Goal: Task Accomplishment & Management: Use online tool/utility

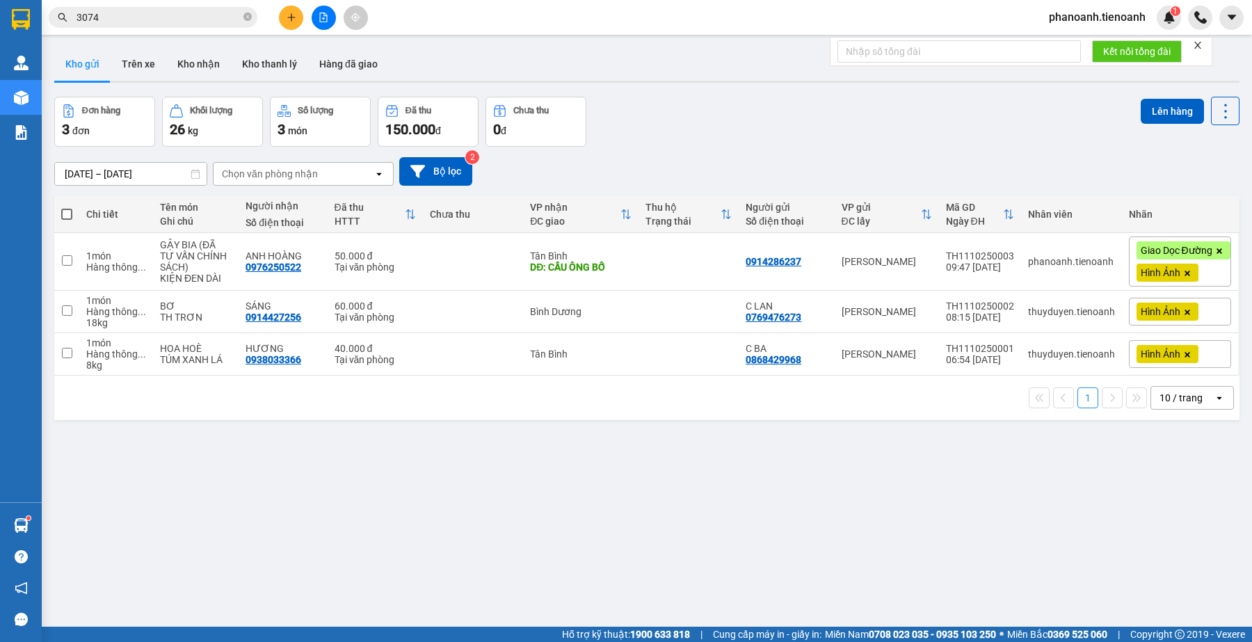
click at [168, 14] on input "3074" at bounding box center [159, 17] width 164 height 15
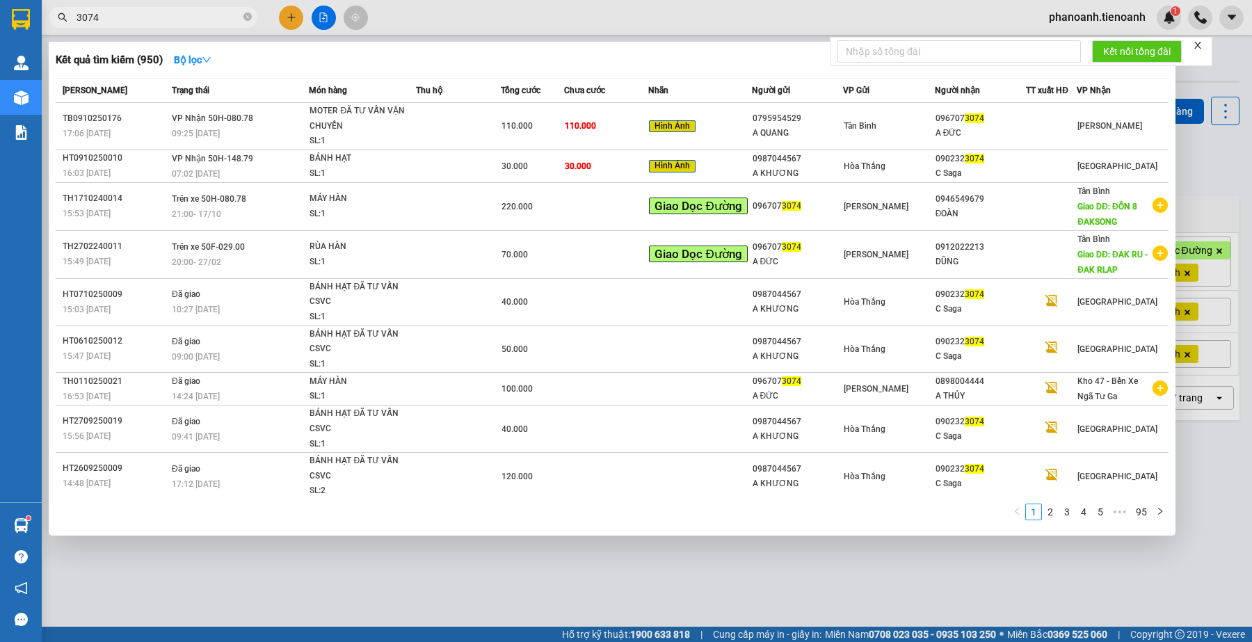
click at [168, 14] on input "3074" at bounding box center [159, 17] width 164 height 15
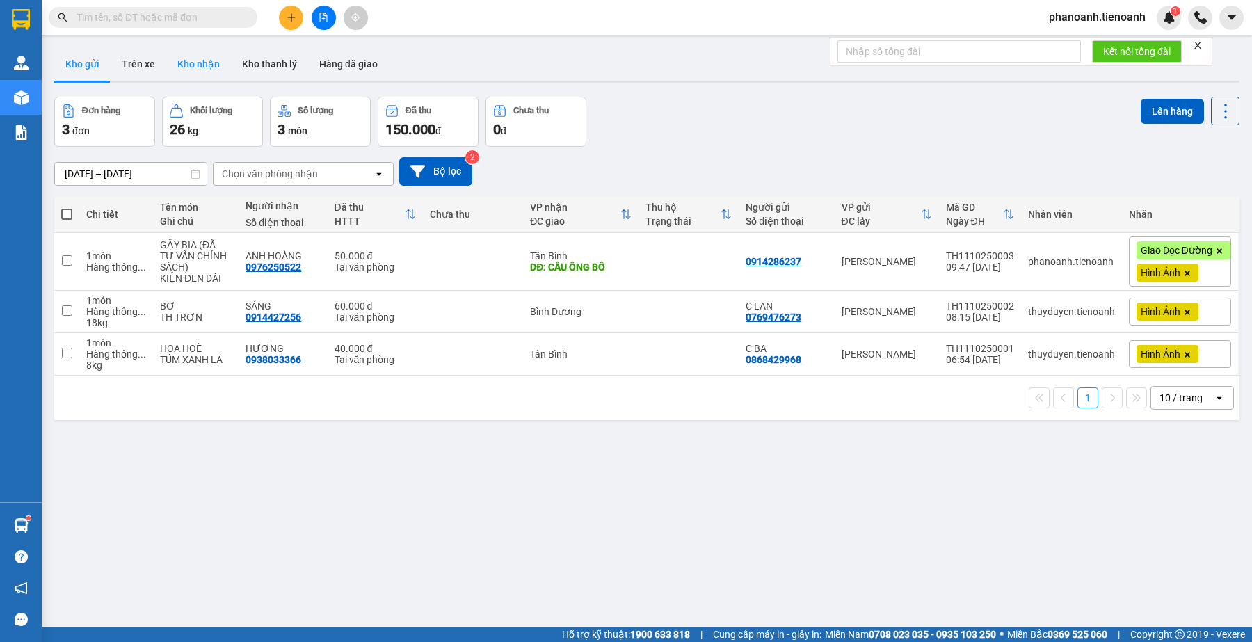
click at [203, 63] on button "Kho nhận" at bounding box center [198, 63] width 65 height 33
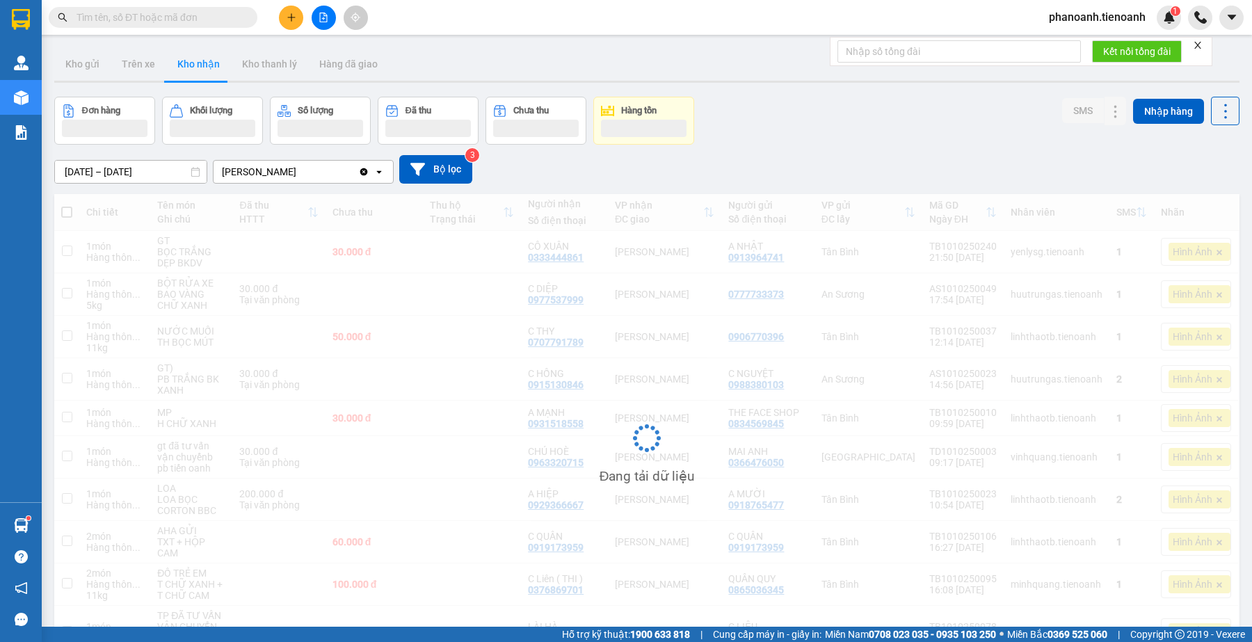
click at [145, 8] on span at bounding box center [153, 17] width 209 height 21
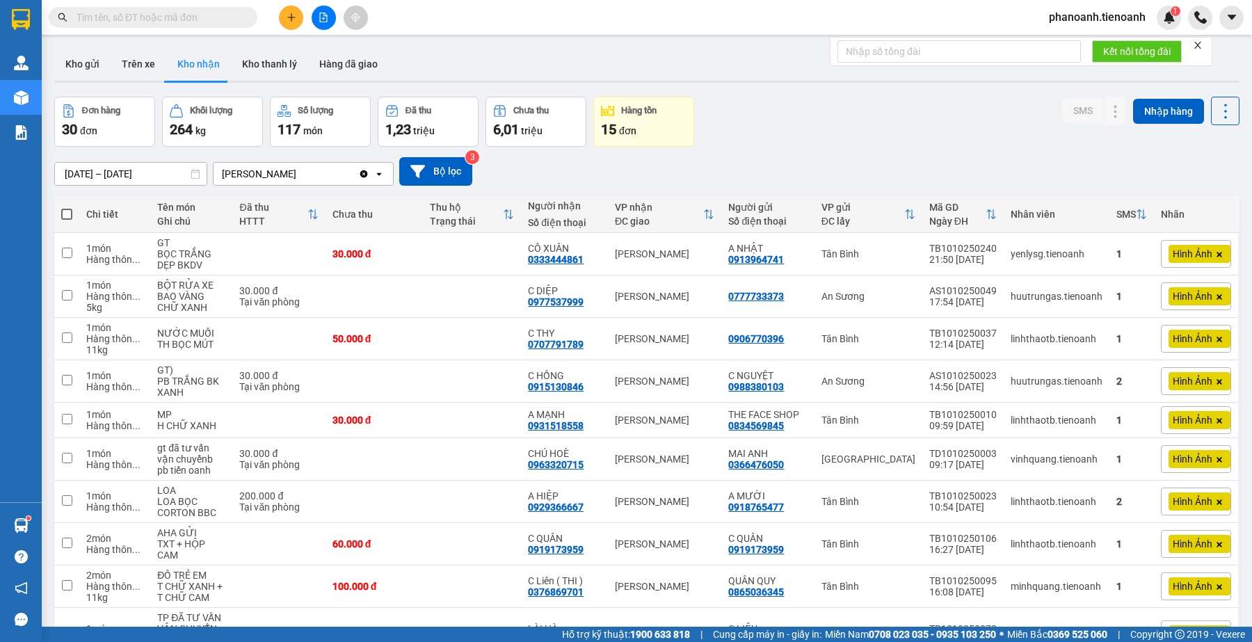
click at [172, 23] on input "text" at bounding box center [159, 17] width 164 height 15
type input "89"
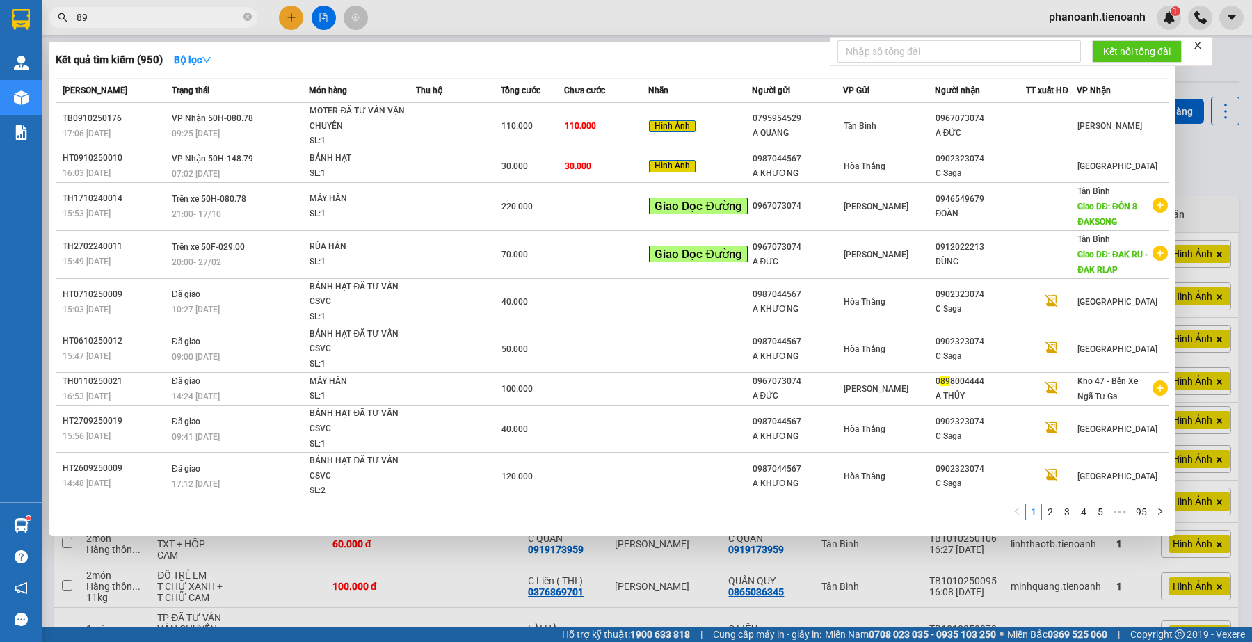
click at [207, 13] on input "89" at bounding box center [159, 17] width 164 height 15
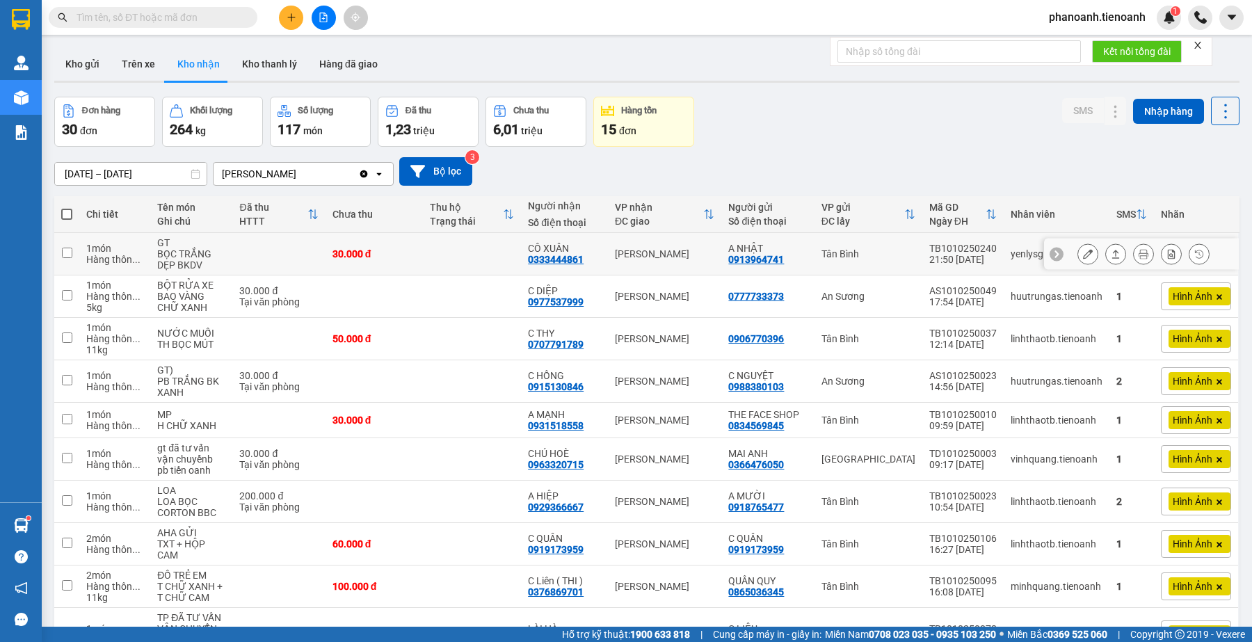
scroll to position [95, 0]
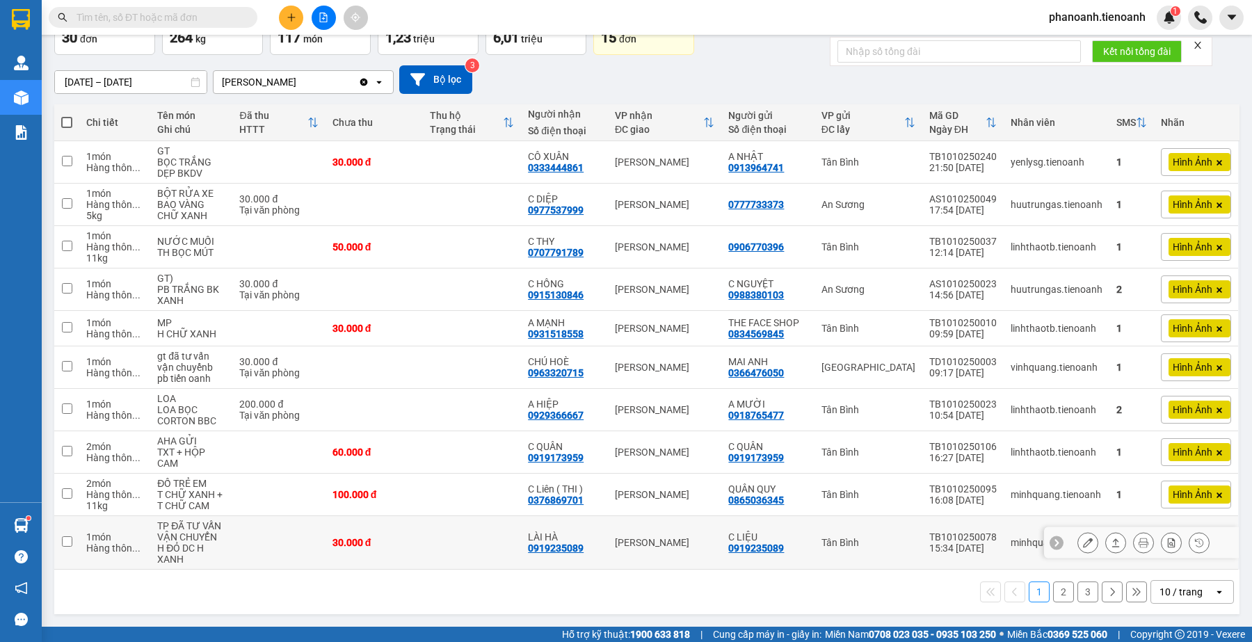
click at [1111, 538] on icon at bounding box center [1116, 543] width 10 height 10
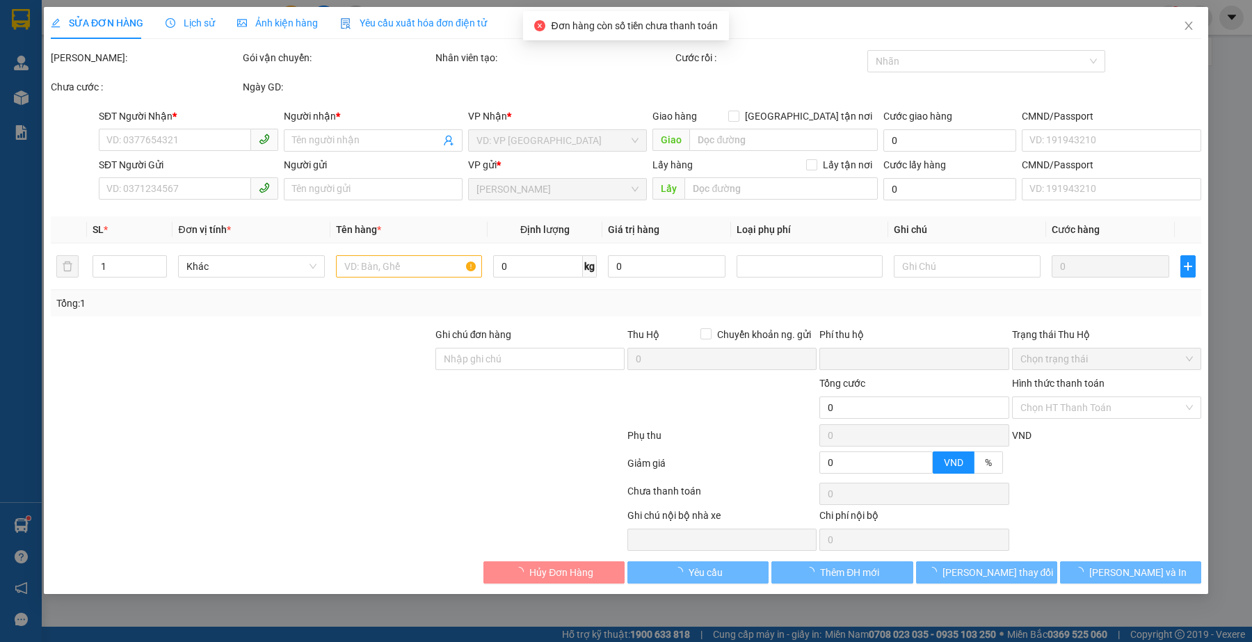
type input "0919235089"
type input "LÀI HÀ"
type input "0919235089"
type input "C LIỆU"
type input "0"
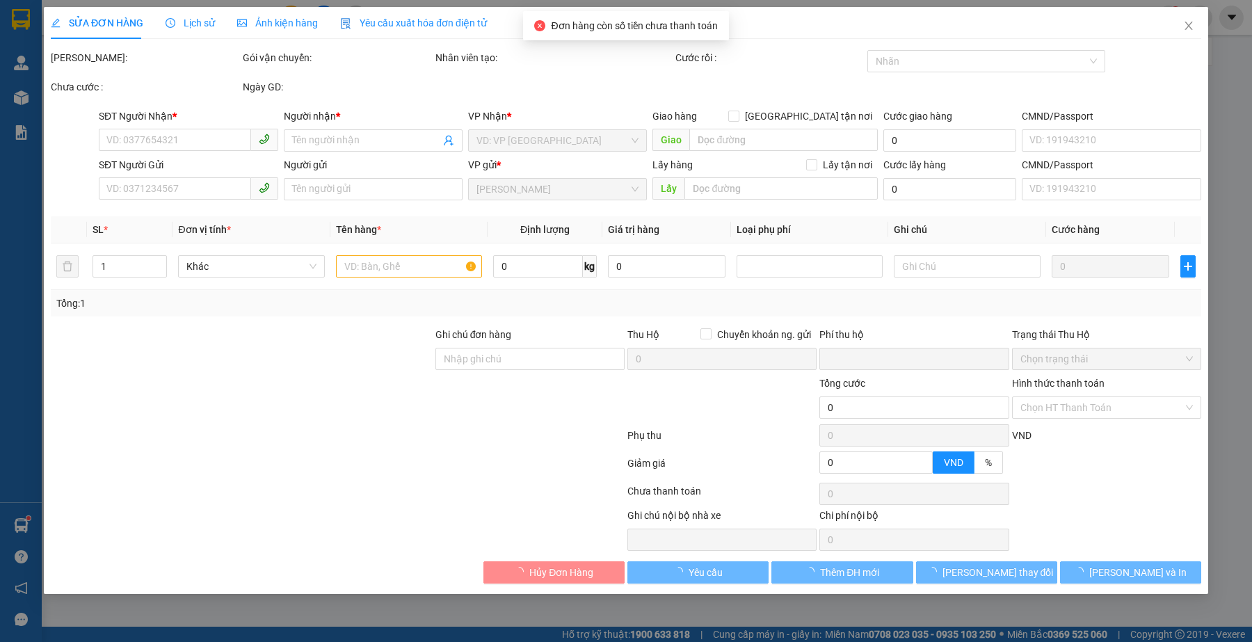
type input "30.000"
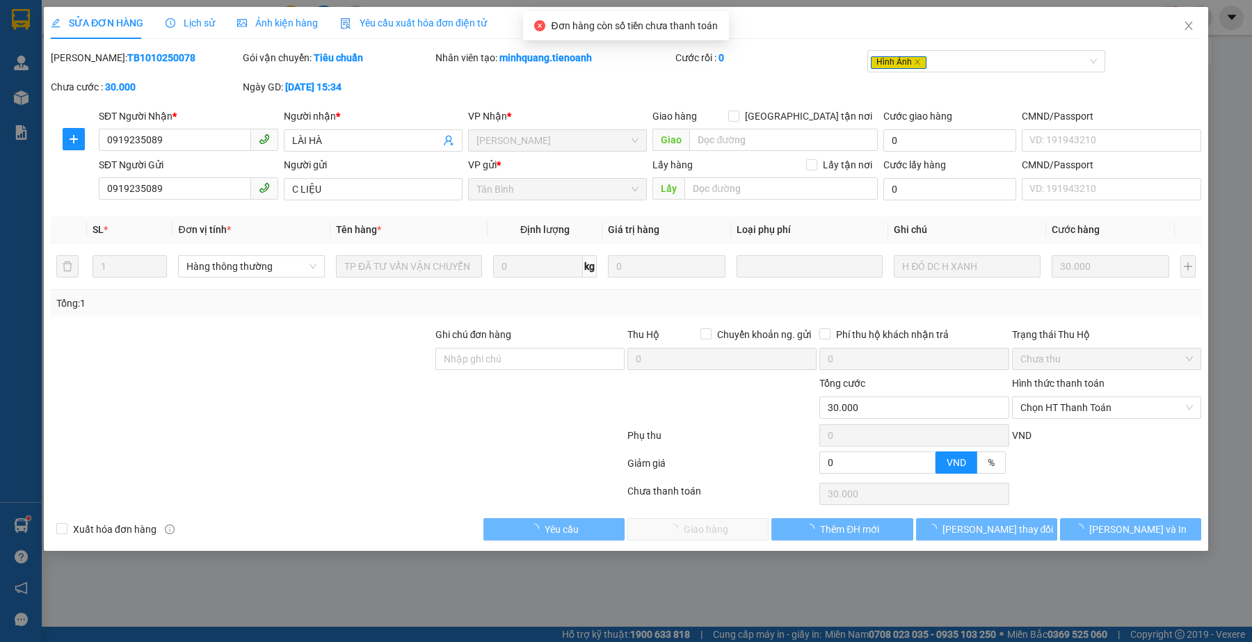
click at [381, 406] on div at bounding box center [241, 400] width 385 height 49
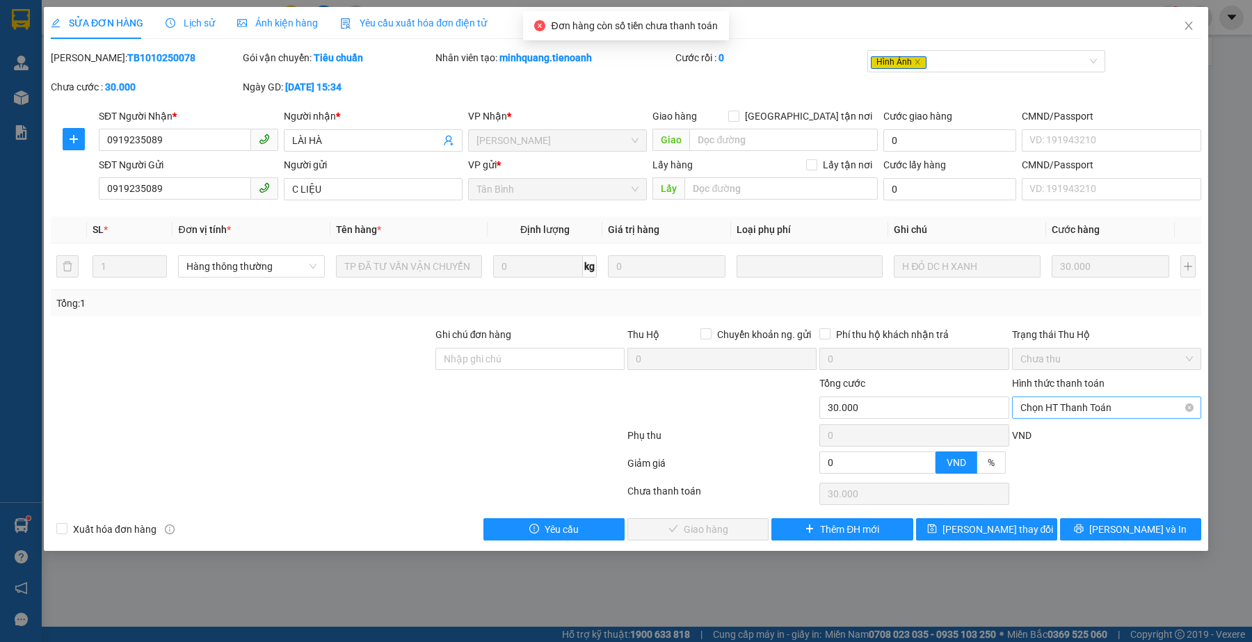
click at [1089, 414] on span "Chọn HT Thanh Toán" at bounding box center [1107, 407] width 173 height 21
click at [1064, 433] on div "Tại văn phòng" at bounding box center [1107, 436] width 173 height 15
type input "0"
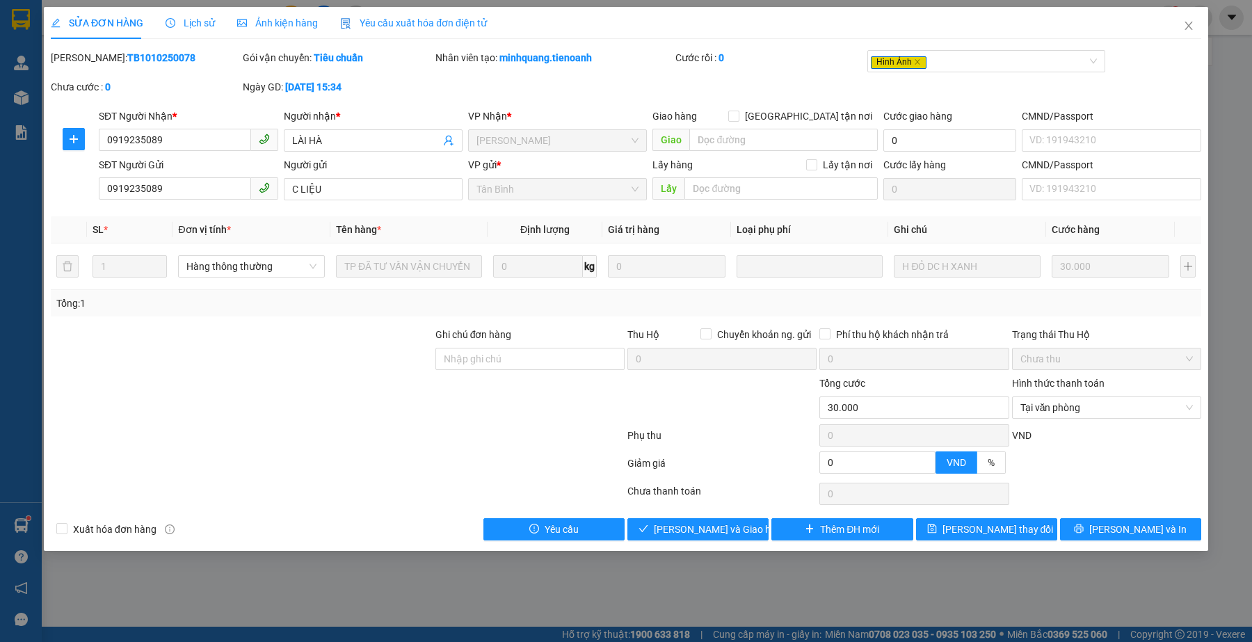
drag, startPoint x: 509, startPoint y: 474, endPoint x: 585, endPoint y: 495, distance: 78.6
click at [509, 474] on div at bounding box center [337, 466] width 577 height 28
click at [698, 527] on span "[PERSON_NAME] và Giao hàng" at bounding box center [721, 529] width 134 height 15
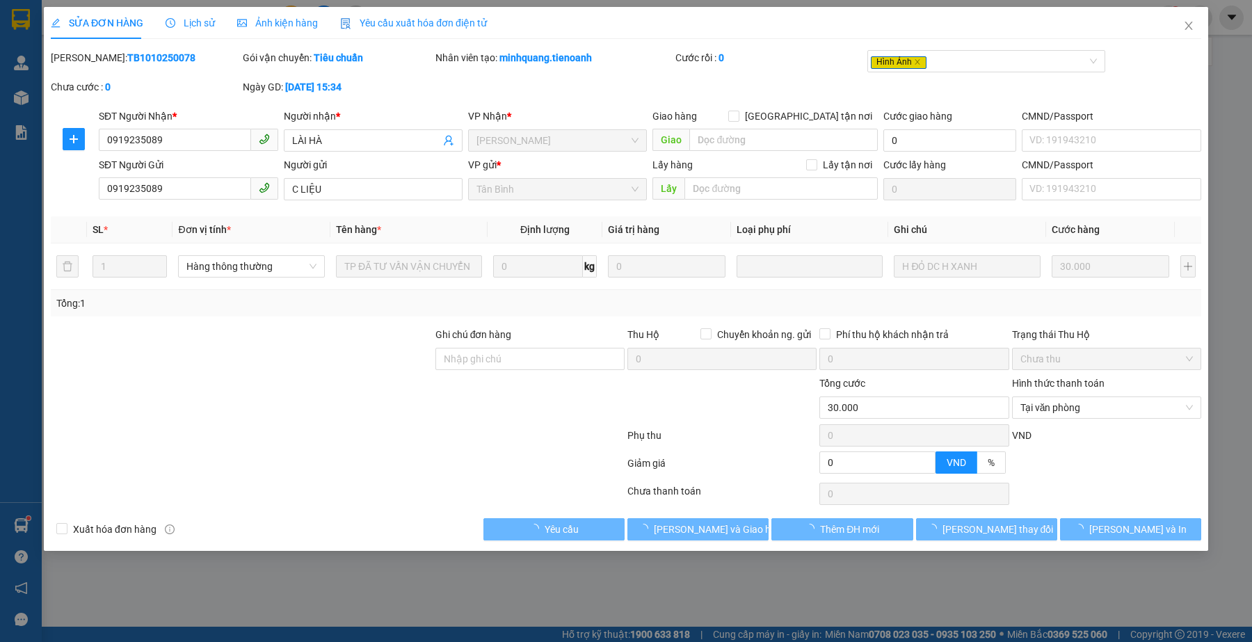
click at [481, 456] on div at bounding box center [337, 466] width 577 height 28
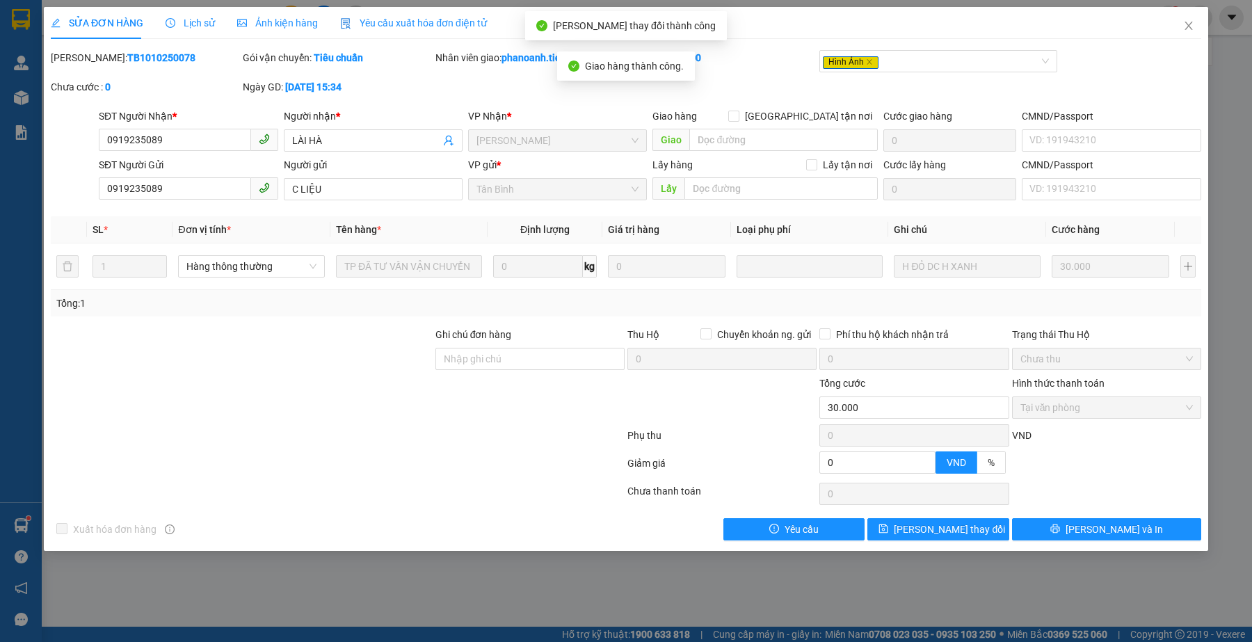
click at [307, 19] on span "Ảnh kiện hàng" at bounding box center [277, 22] width 81 height 11
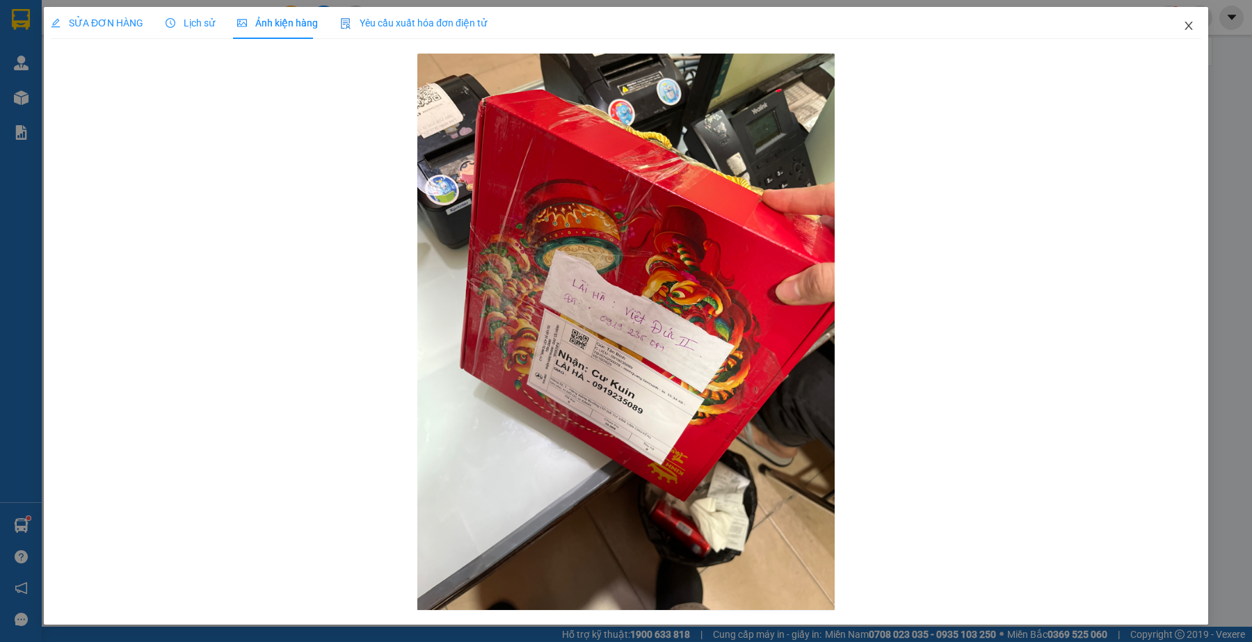
click at [1186, 28] on icon "close" at bounding box center [1188, 25] width 11 height 11
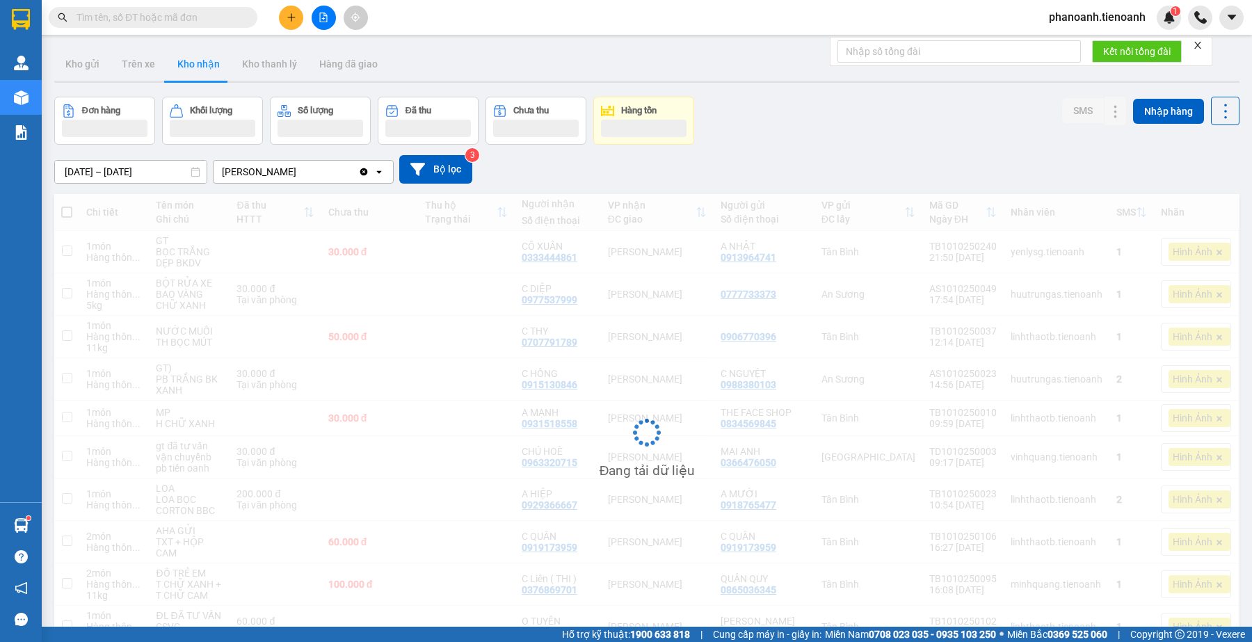
click at [219, 13] on input "text" at bounding box center [159, 17] width 164 height 15
paste input "0976650808"
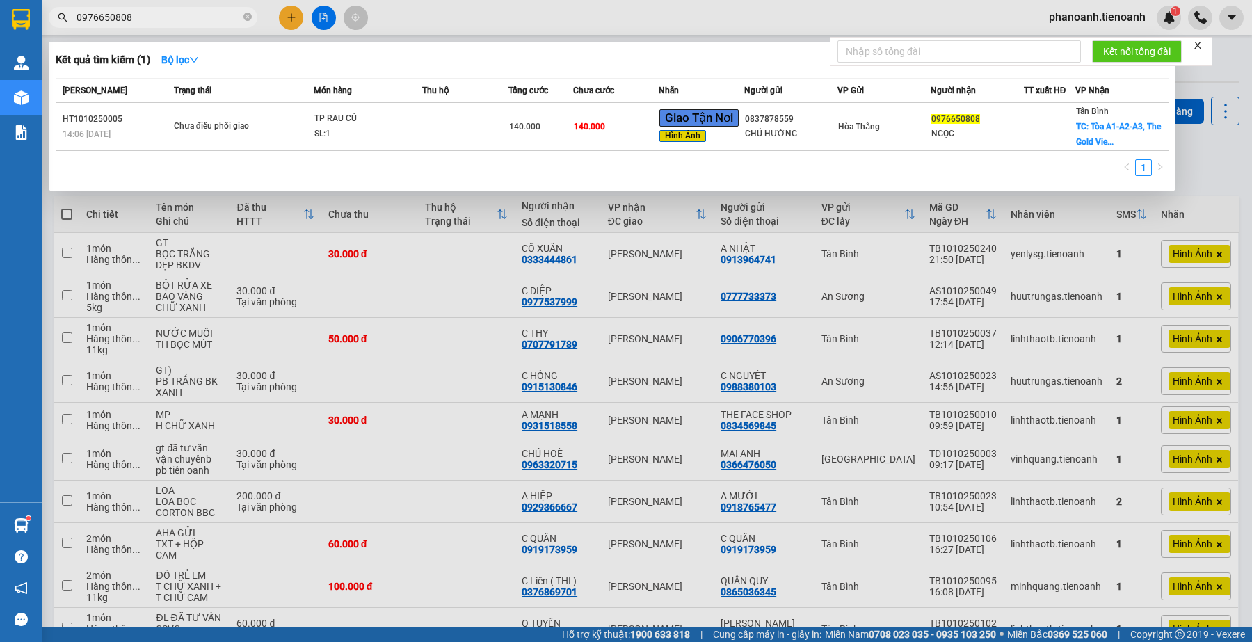
type input "0976650808"
click at [409, 12] on div at bounding box center [626, 321] width 1252 height 642
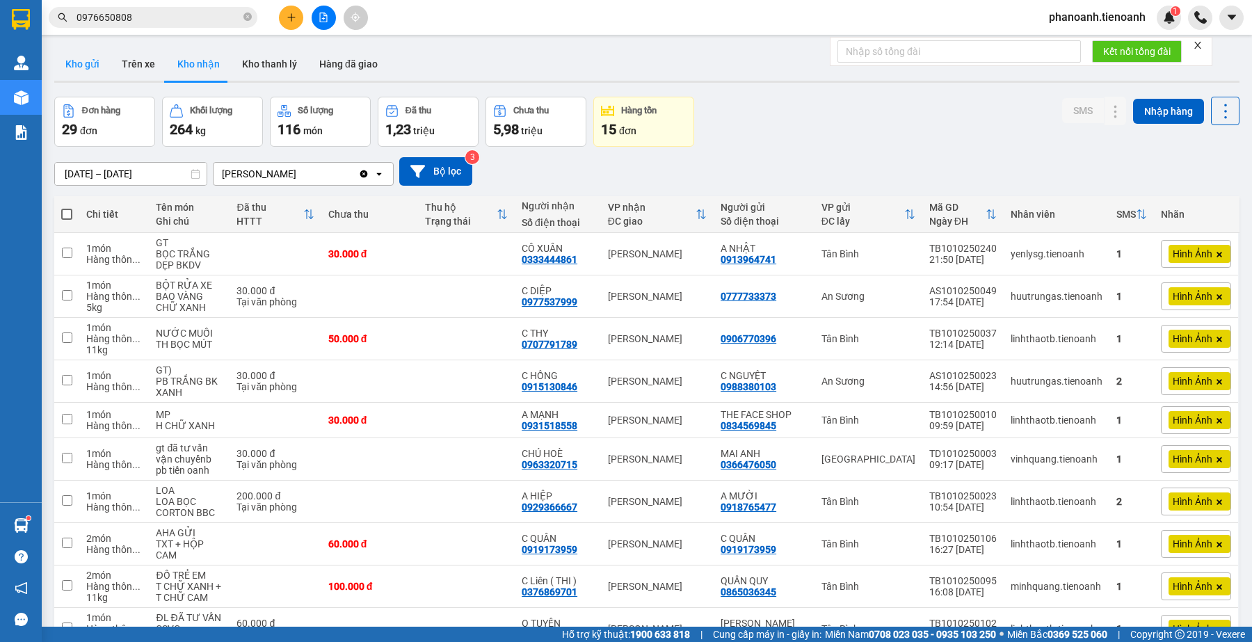
click at [93, 57] on button "Kho gửi" at bounding box center [82, 63] width 56 height 33
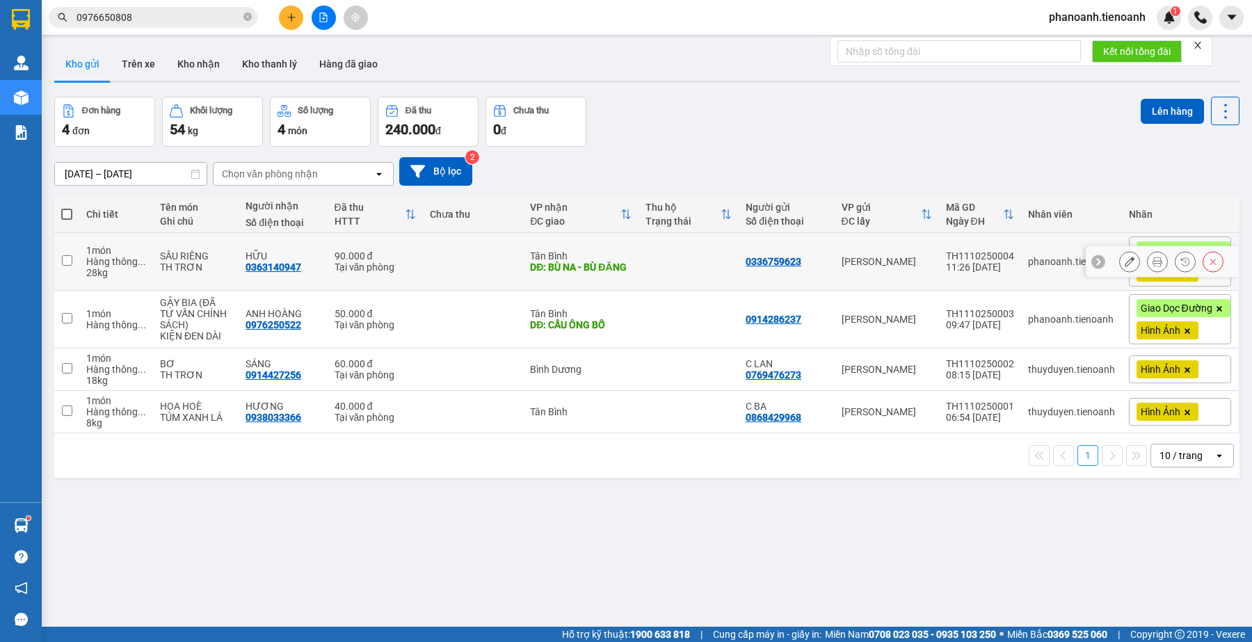
click at [365, 269] on div "Tại văn phòng" at bounding box center [375, 267] width 81 height 11
checkbox input "true"
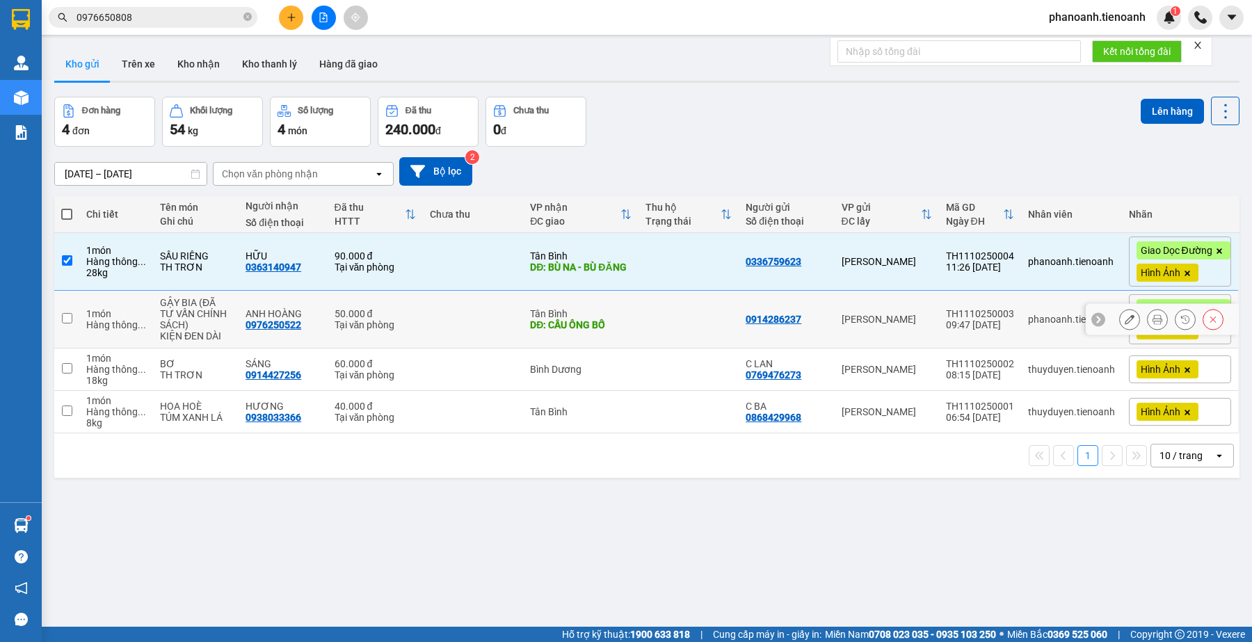
drag, startPoint x: 374, startPoint y: 324, endPoint x: 372, endPoint y: 428, distance: 103.7
click at [374, 326] on div "Tại văn phòng" at bounding box center [375, 324] width 81 height 11
checkbox input "true"
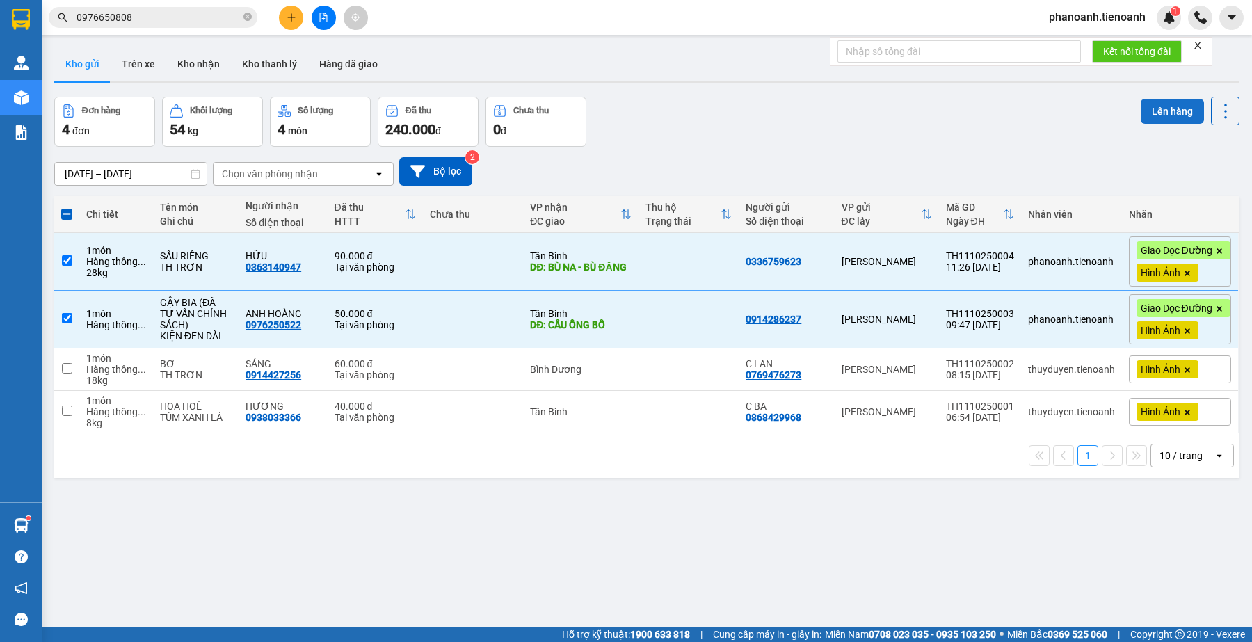
click at [1158, 118] on button "Lên hàng" at bounding box center [1172, 111] width 63 height 25
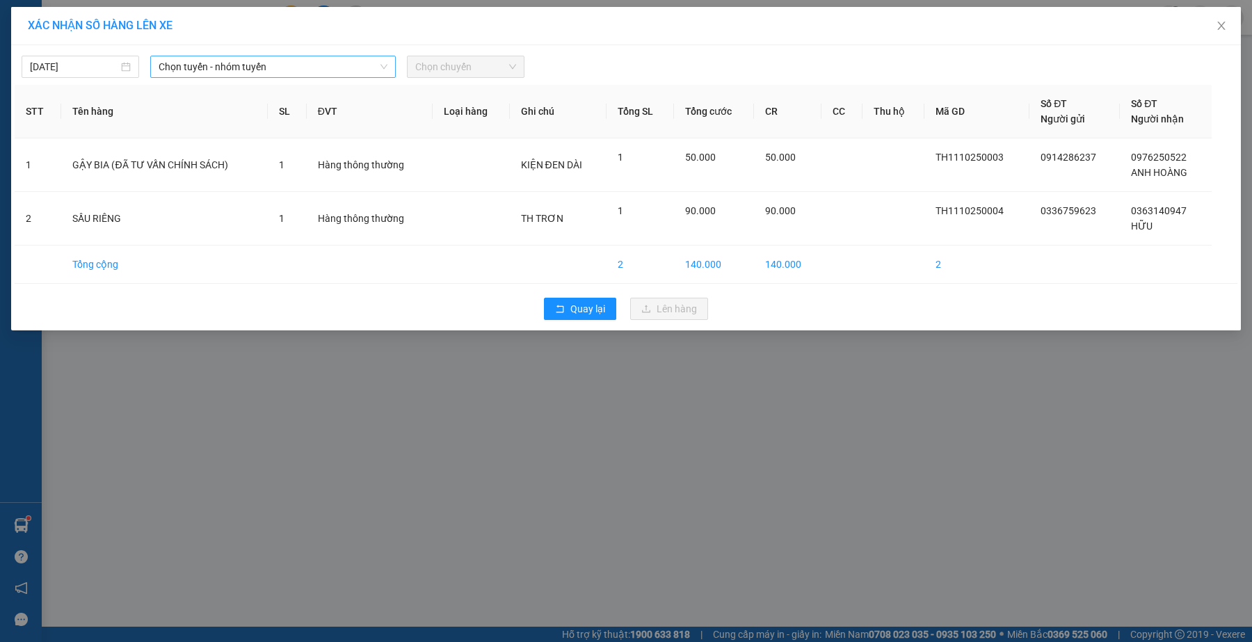
click at [207, 67] on span "Chọn tuyến - nhóm tuyến" at bounding box center [274, 66] width 230 height 21
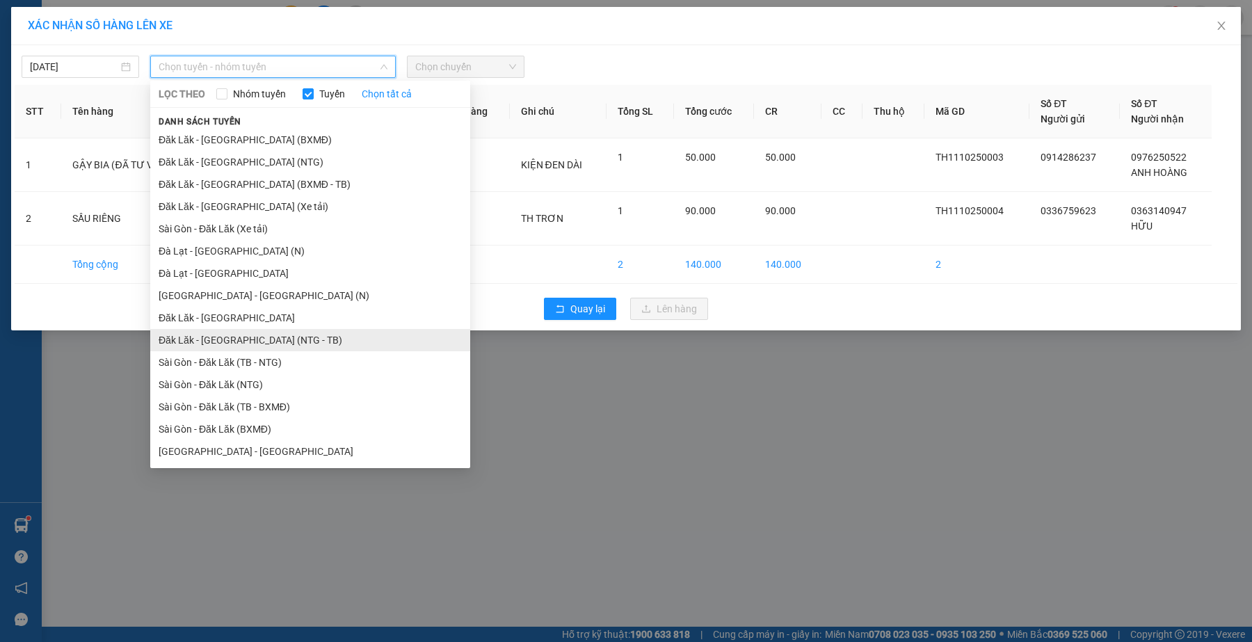
click at [301, 337] on li "Đăk Lăk - [GEOGRAPHIC_DATA] (NTG - TB)" at bounding box center [310, 340] width 320 height 22
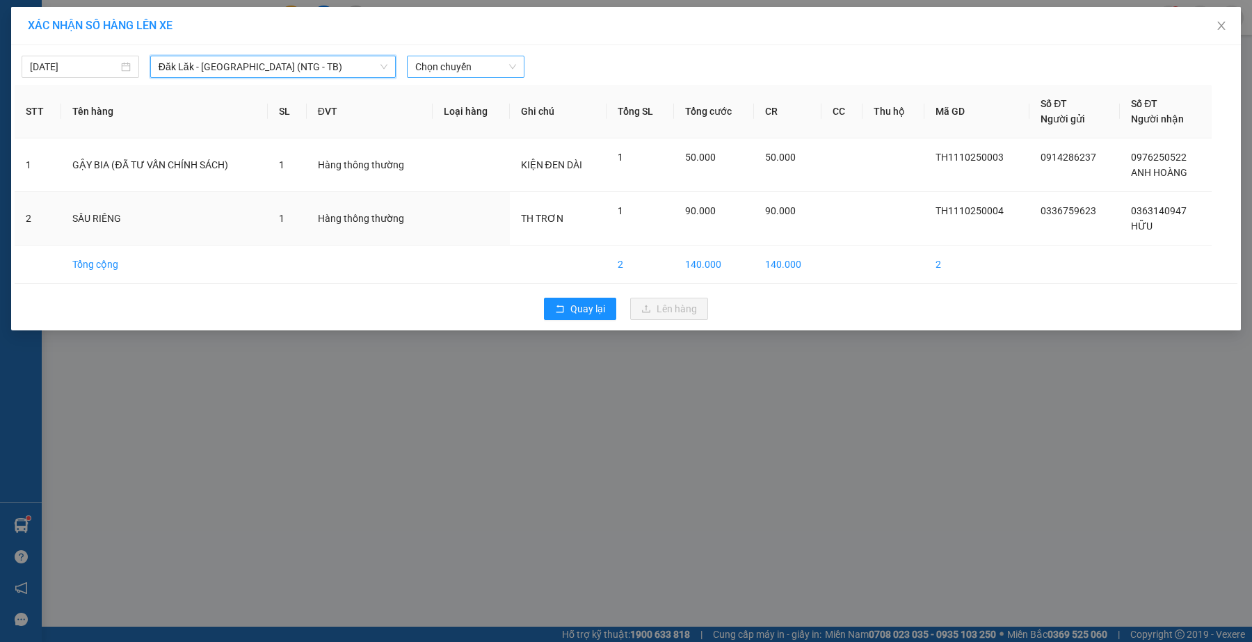
click at [488, 67] on span "Chọn chuyến" at bounding box center [465, 66] width 101 height 21
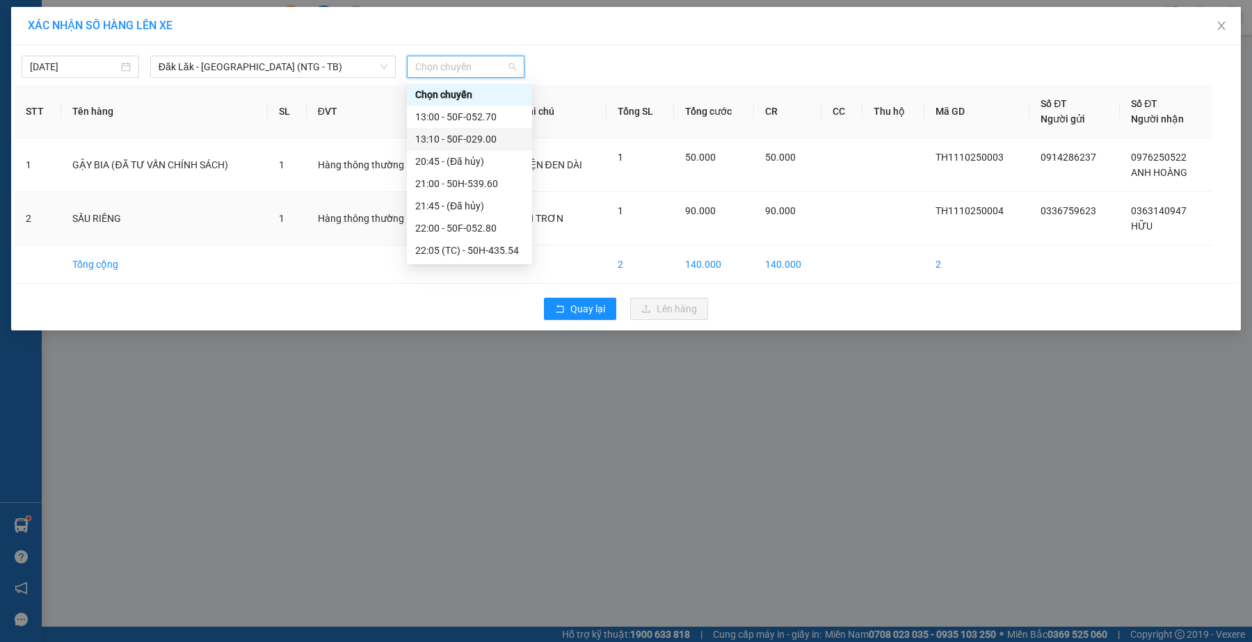
click at [499, 138] on div "13:10 - 50F-029.00" at bounding box center [469, 138] width 109 height 15
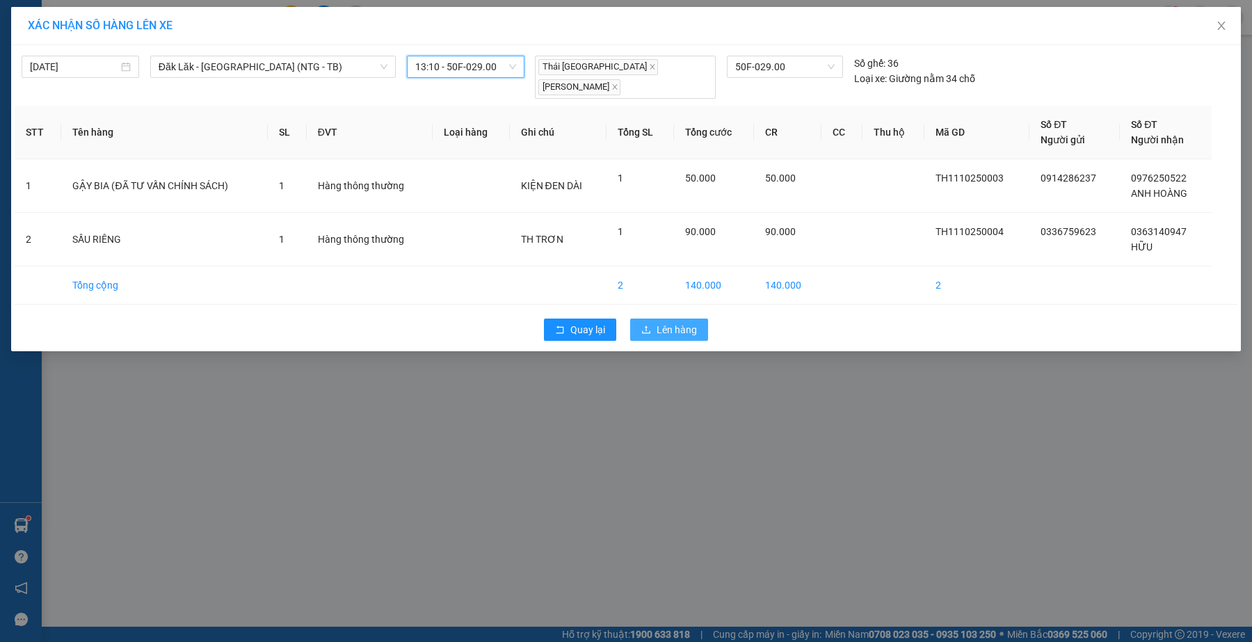
click at [683, 322] on span "Lên hàng" at bounding box center [677, 329] width 40 height 15
